Goal: Transaction & Acquisition: Book appointment/travel/reservation

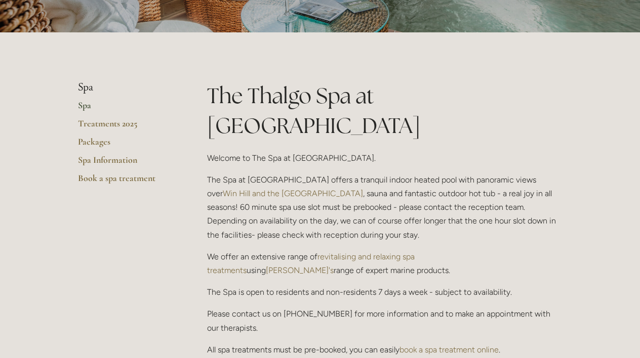
scroll to position [163, 0]
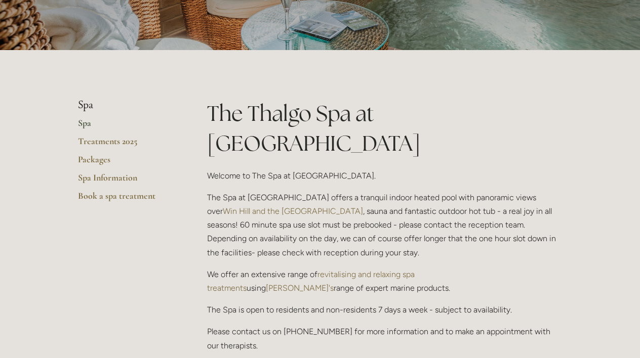
click at [84, 122] on link "Spa" at bounding box center [126, 126] width 97 height 18
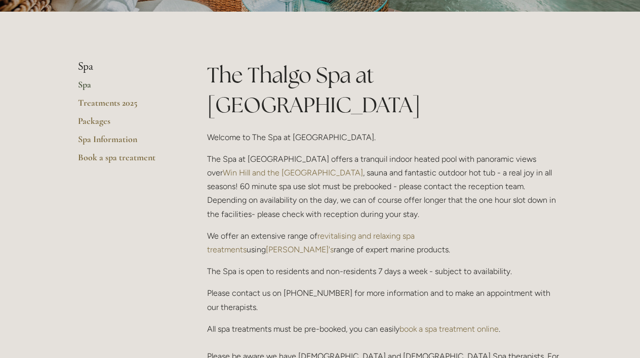
scroll to position [196, 0]
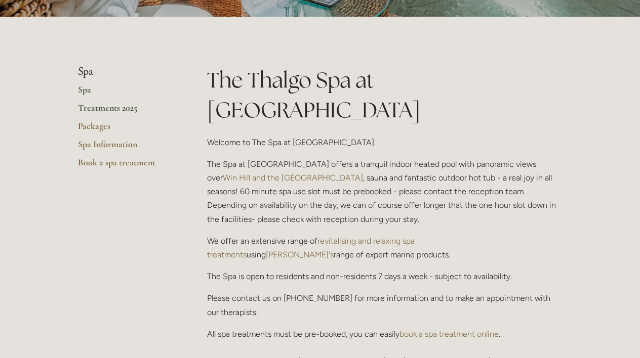
click at [111, 108] on link "Treatments 2025" at bounding box center [126, 111] width 97 height 18
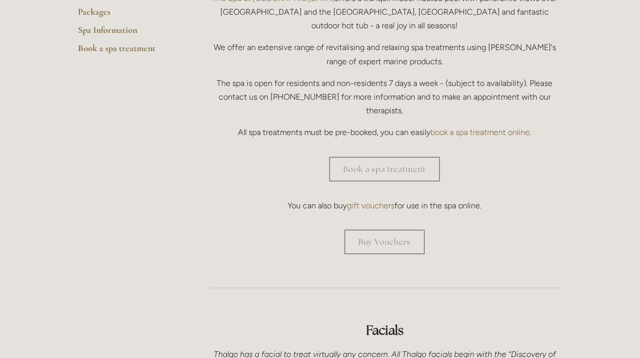
scroll to position [307, 0]
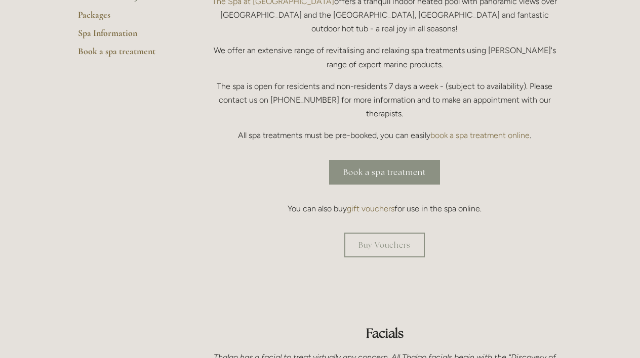
click at [388, 160] on link "Book a spa treatment" at bounding box center [384, 172] width 111 height 25
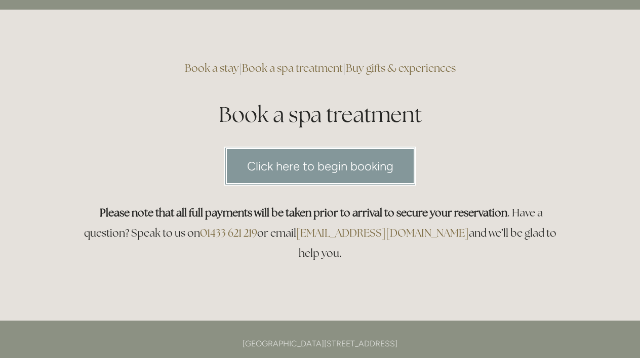
scroll to position [51, 0]
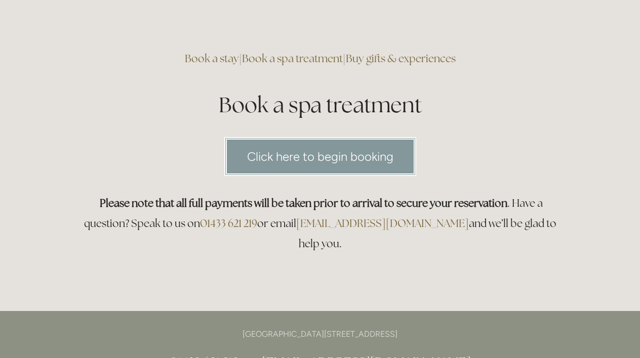
click at [360, 154] on link "Click here to begin booking" at bounding box center [320, 156] width 192 height 39
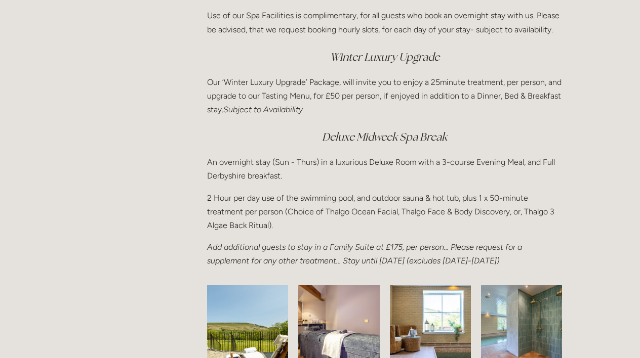
scroll to position [1427, 0]
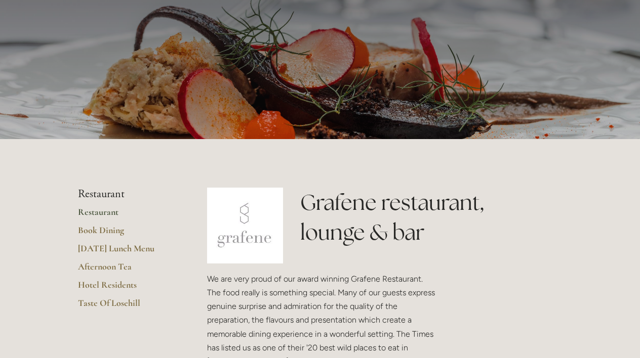
scroll to position [68, 0]
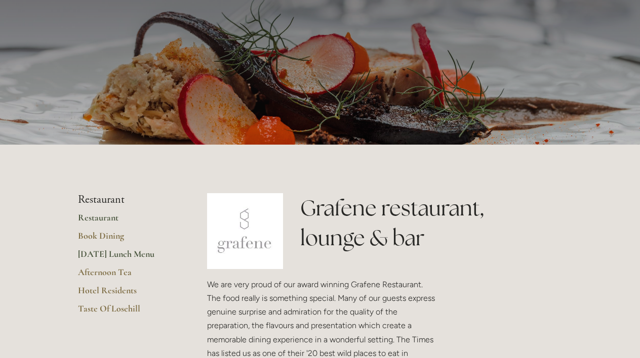
click at [138, 253] on link "[DATE] Lunch Menu" at bounding box center [126, 258] width 97 height 18
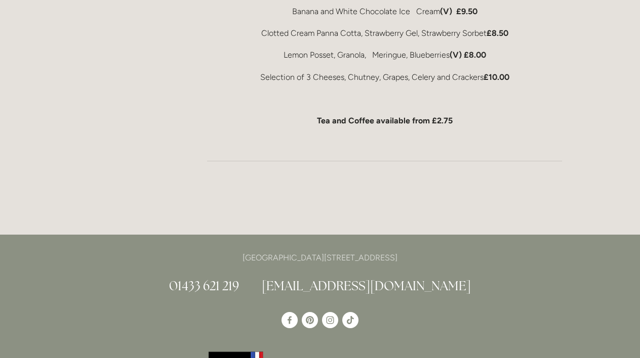
scroll to position [697, 0]
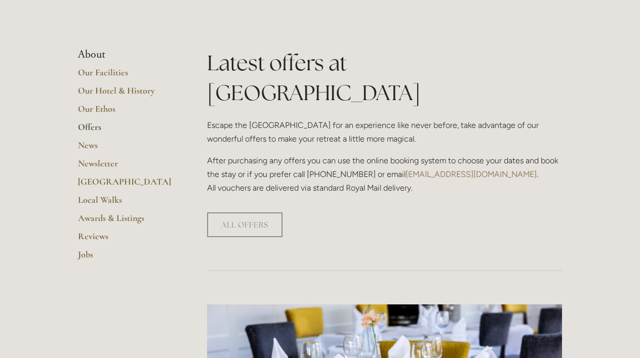
scroll to position [220, 0]
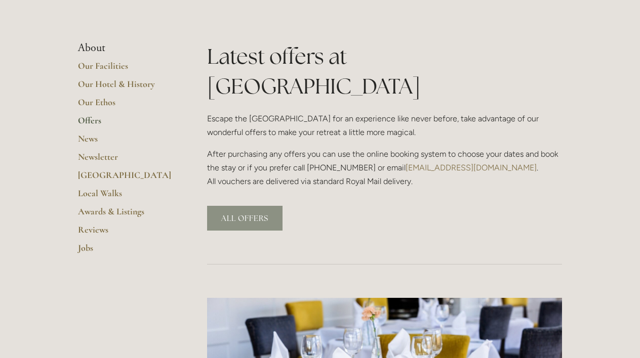
click at [229, 206] on link "ALL OFFERS" at bounding box center [244, 218] width 75 height 25
